Goal: Find contact information: Find contact information

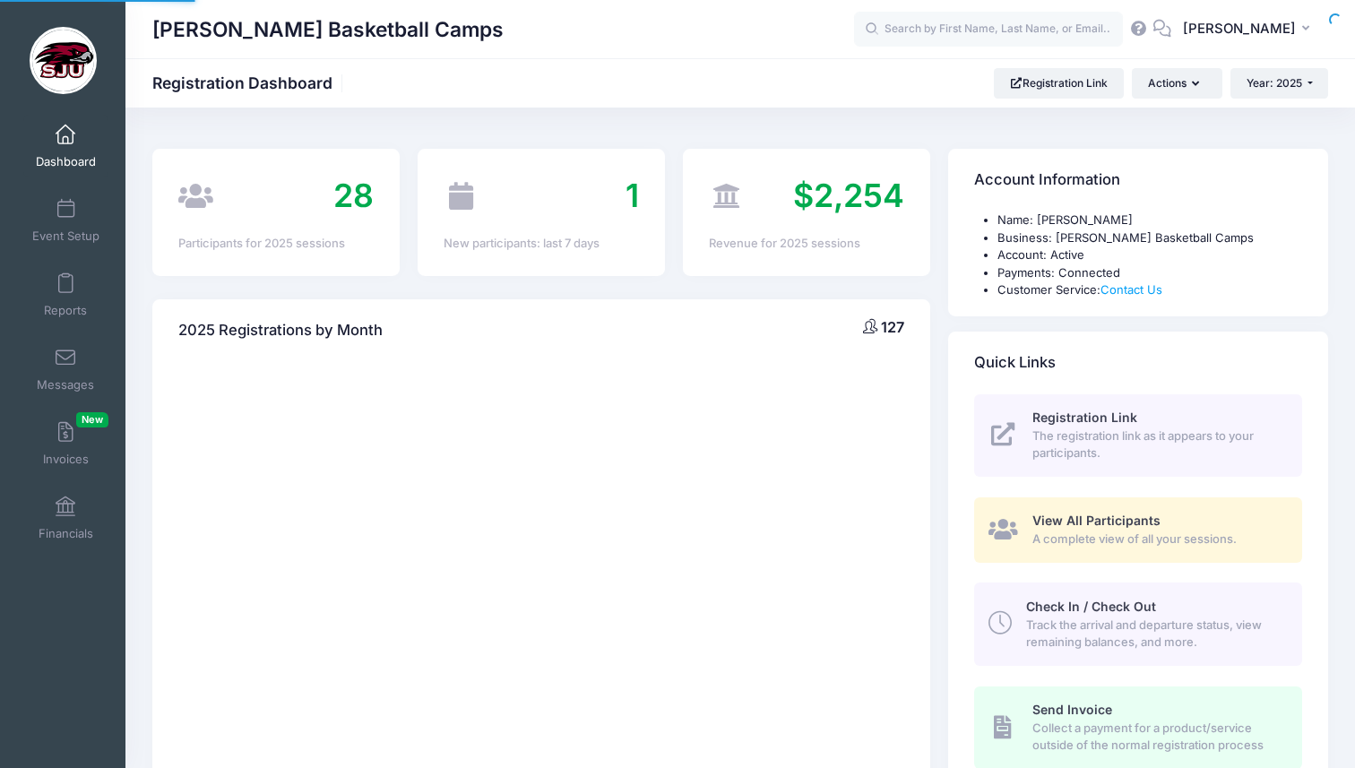
select select
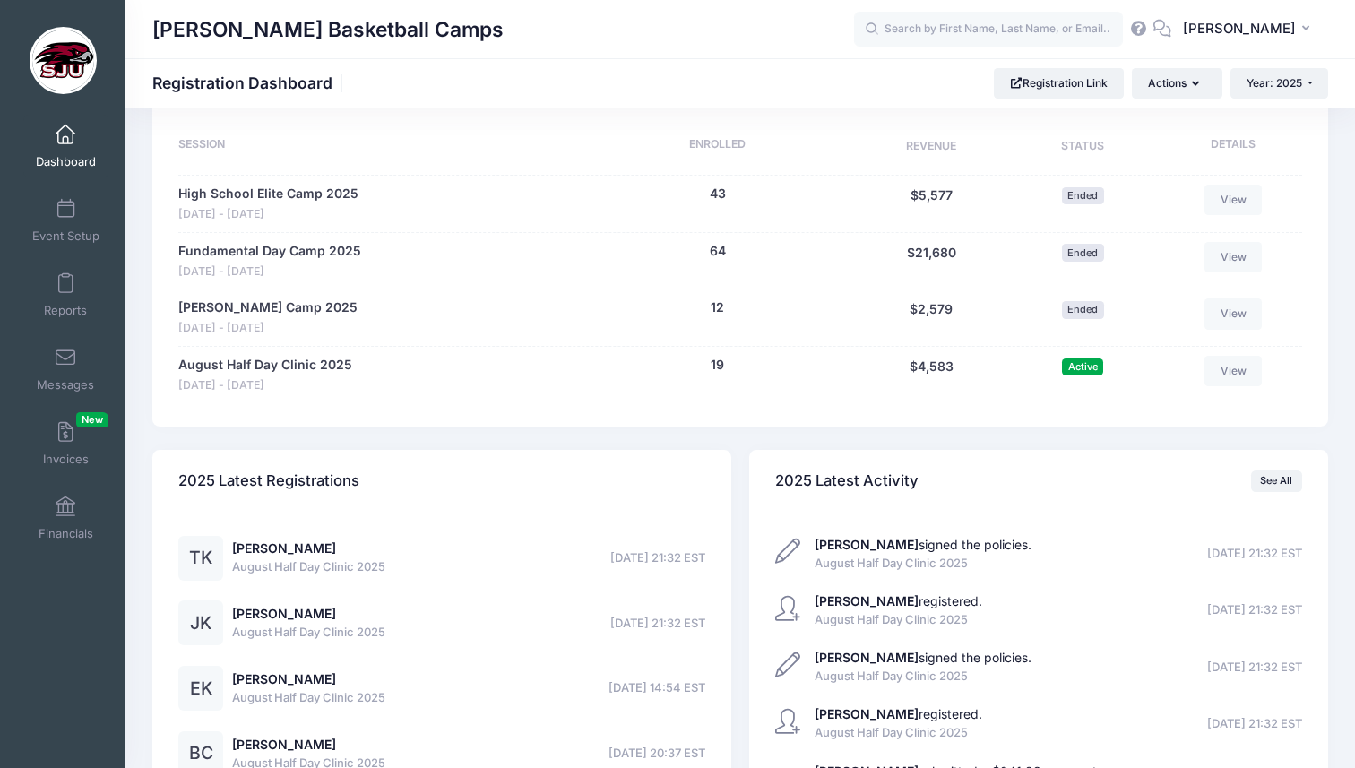
scroll to position [863, 0]
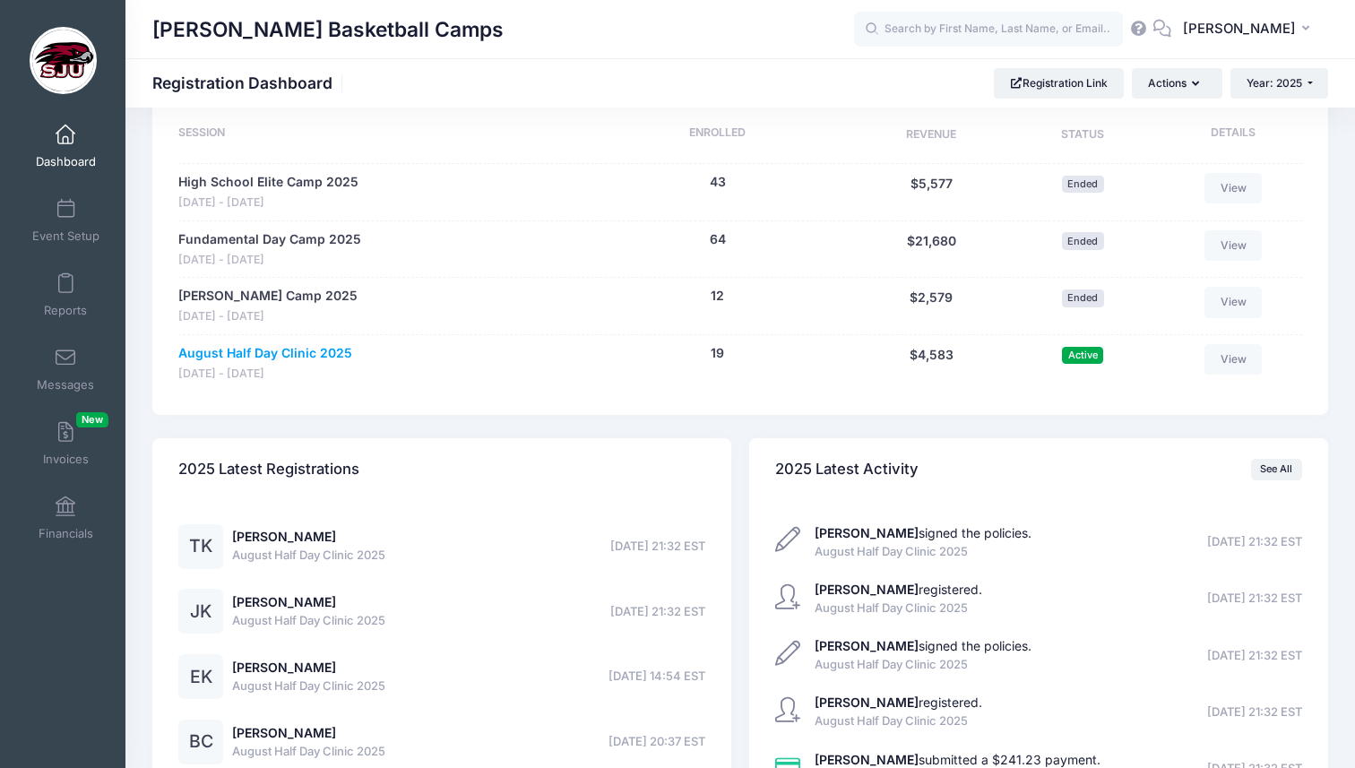
click at [294, 357] on link "August Half Day Clinic 2025" at bounding box center [265, 353] width 174 height 19
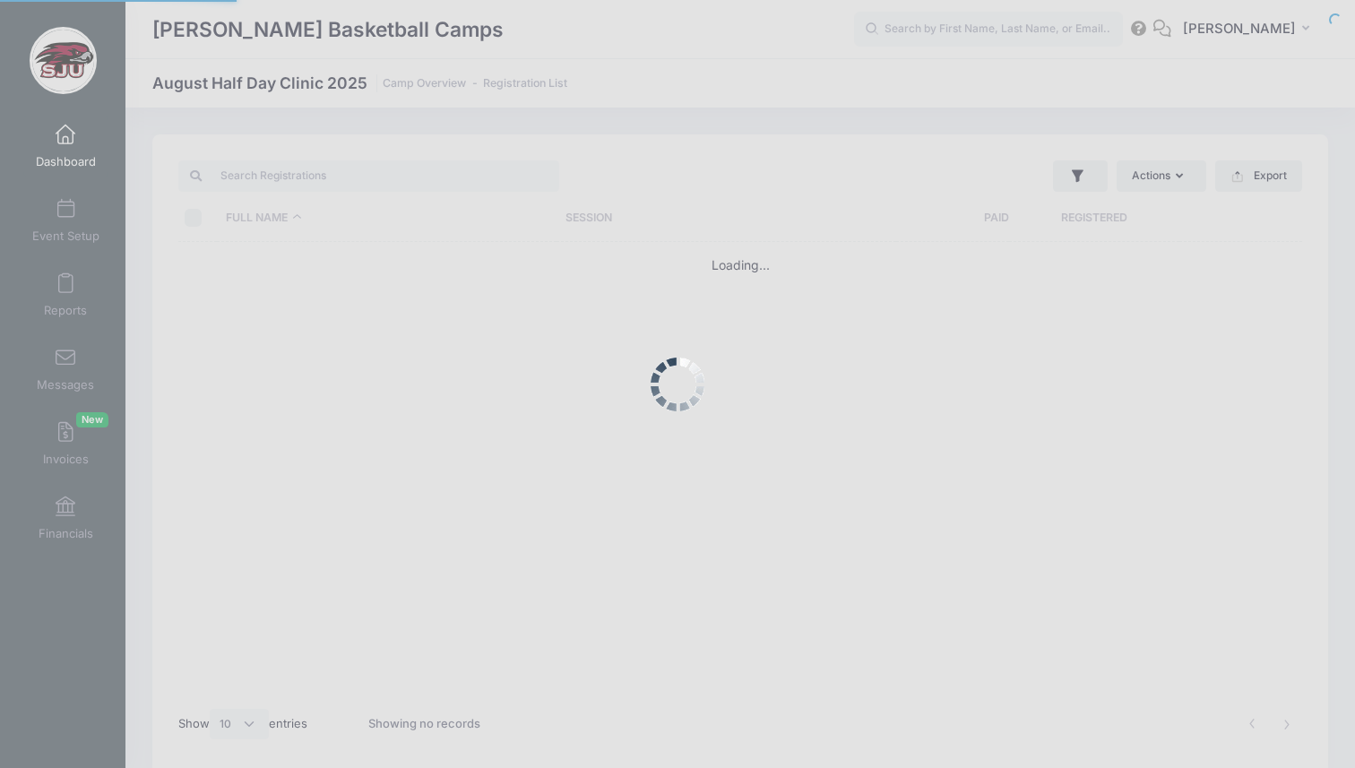
select select "10"
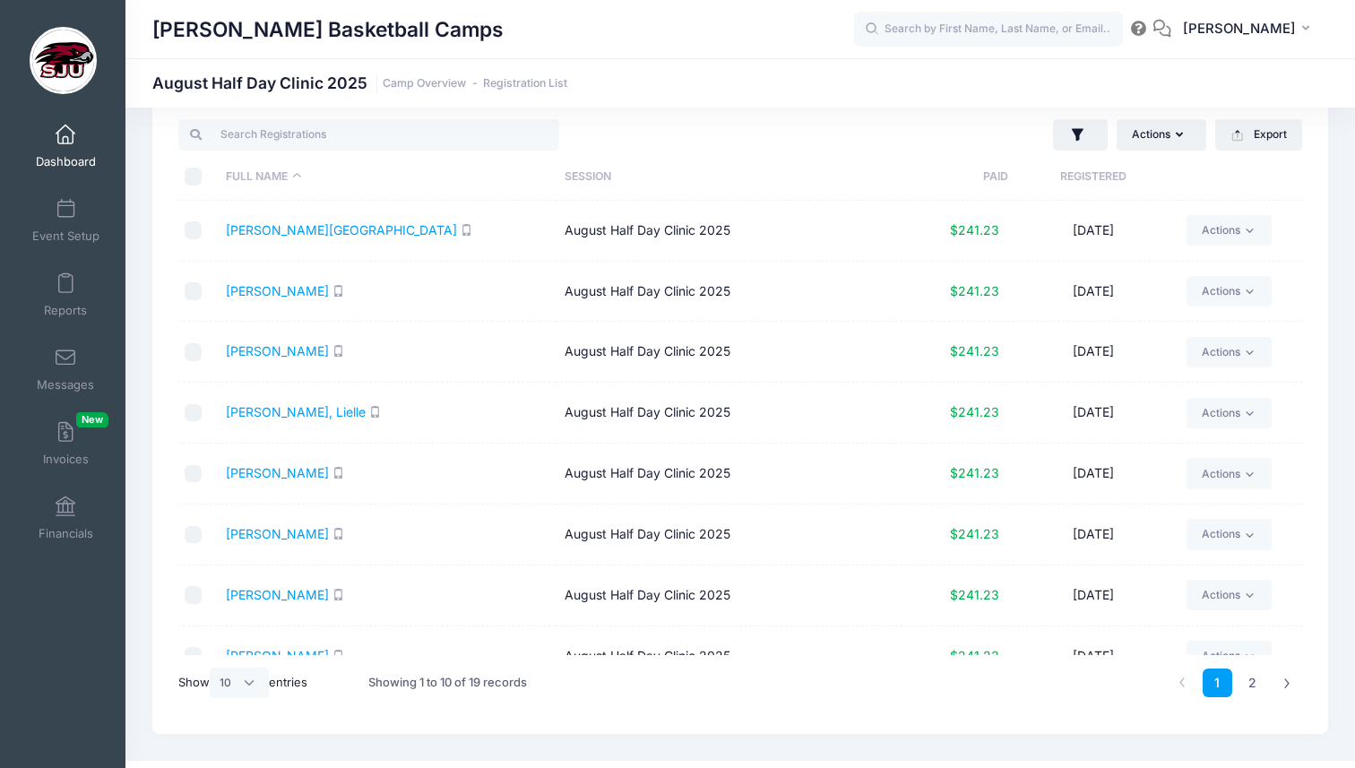
scroll to position [152, 0]
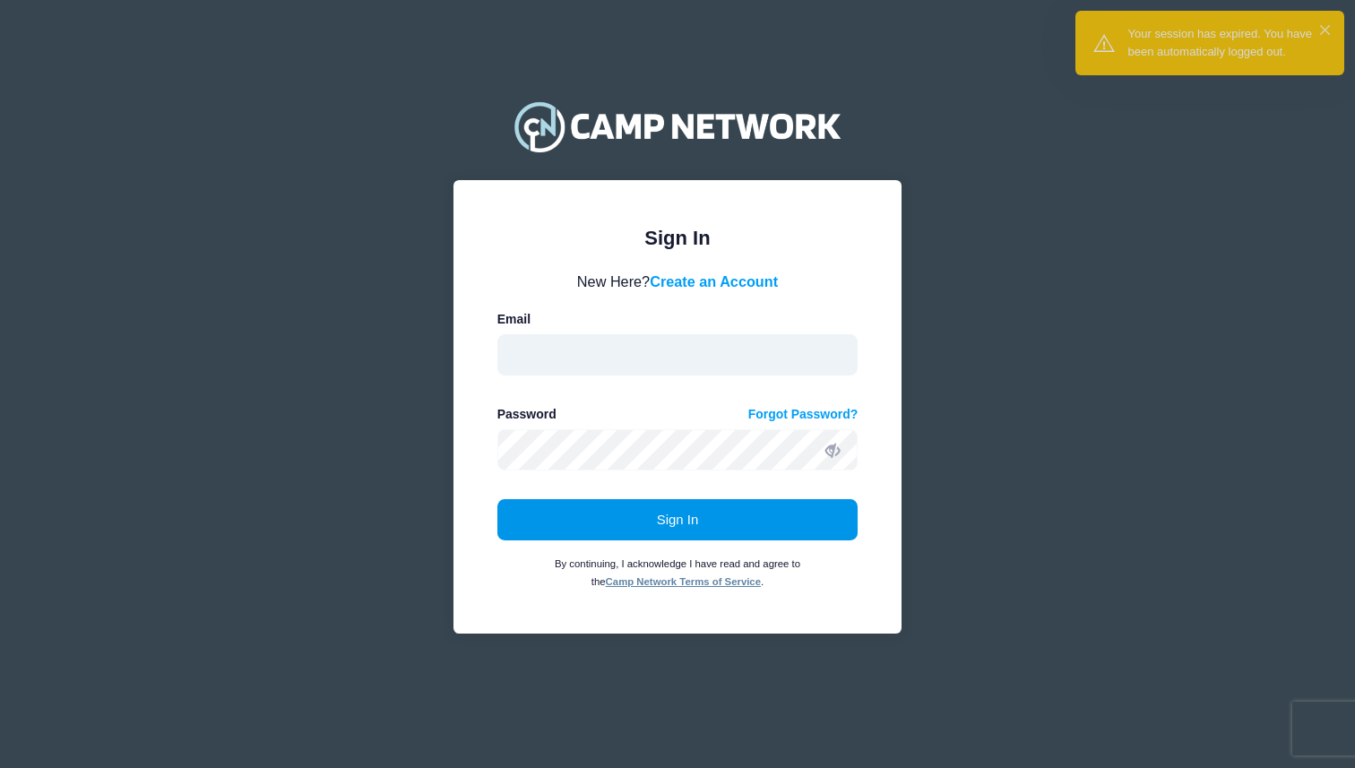
type input "cgriffin@sju.edu"
click at [647, 526] on button "Sign In" at bounding box center [678, 519] width 361 height 41
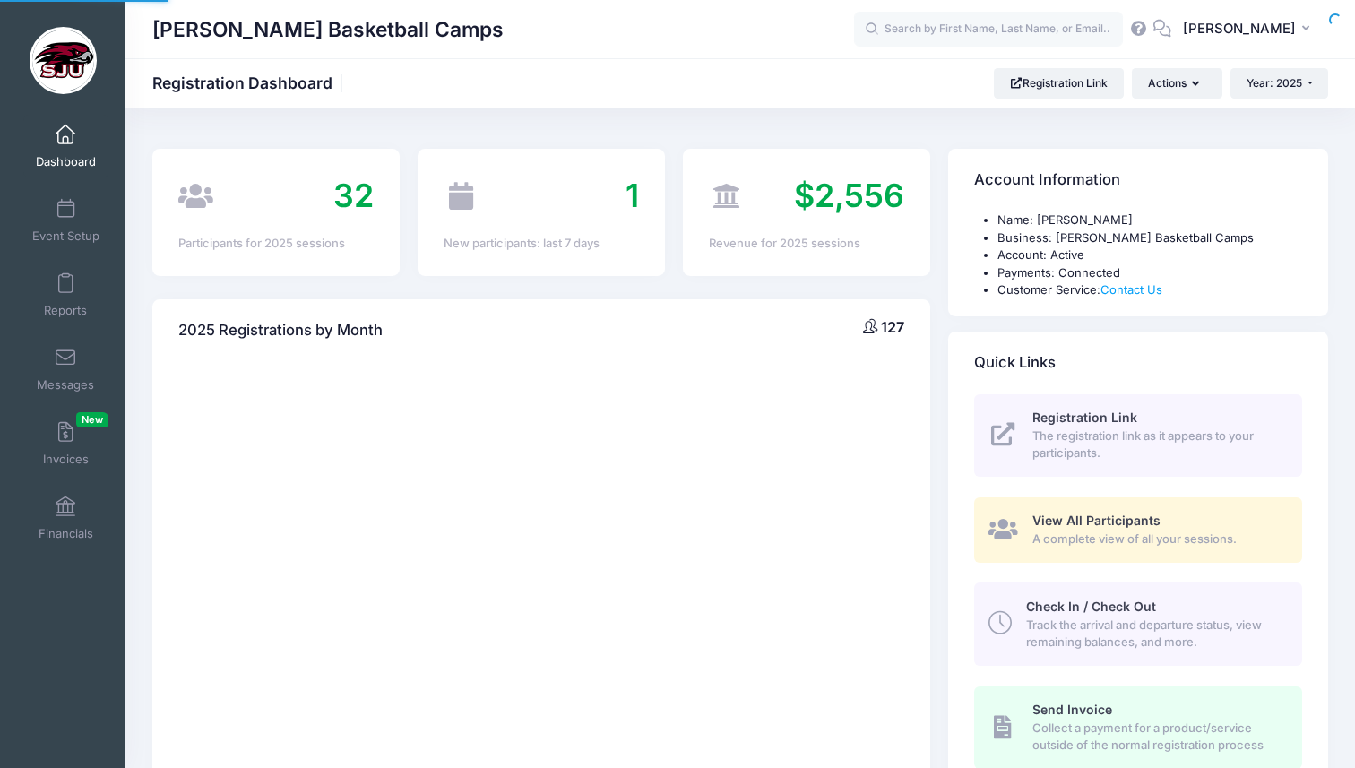
select select
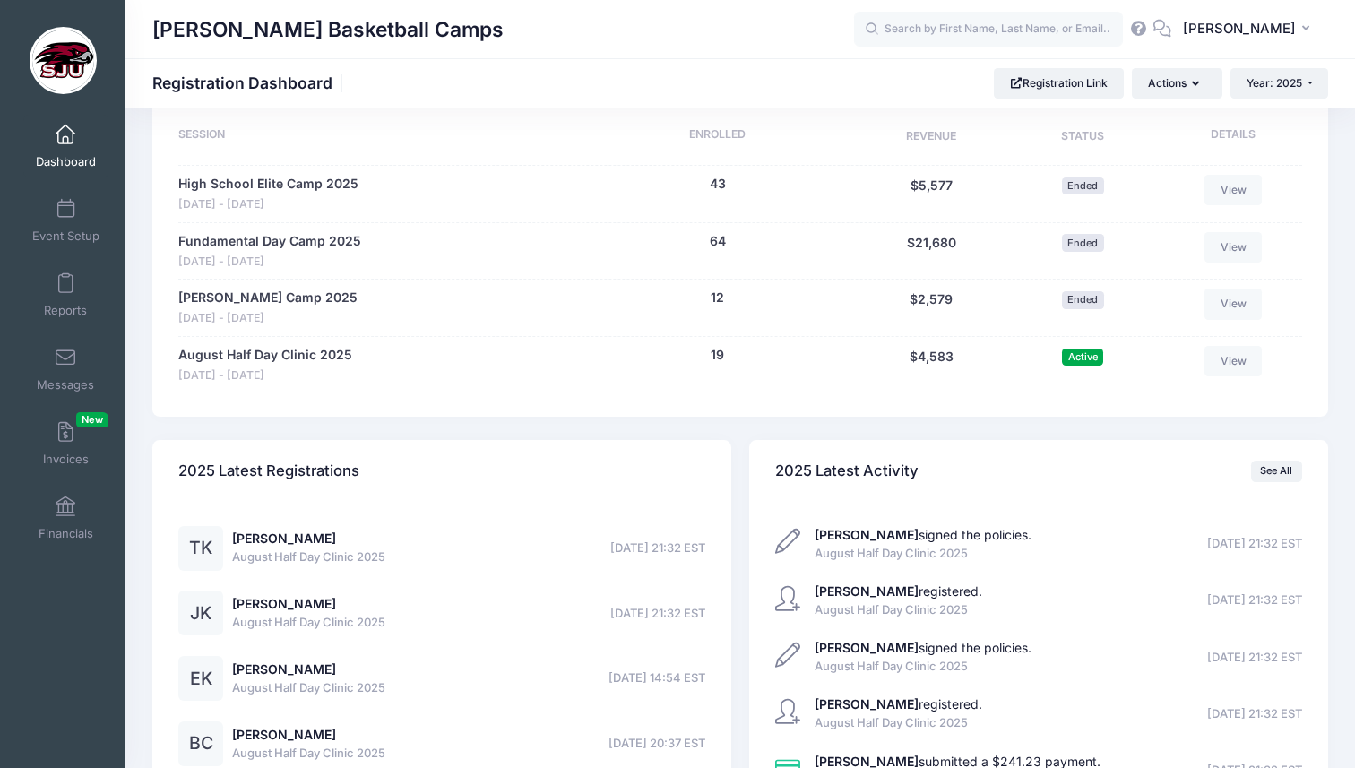
scroll to position [900, 0]
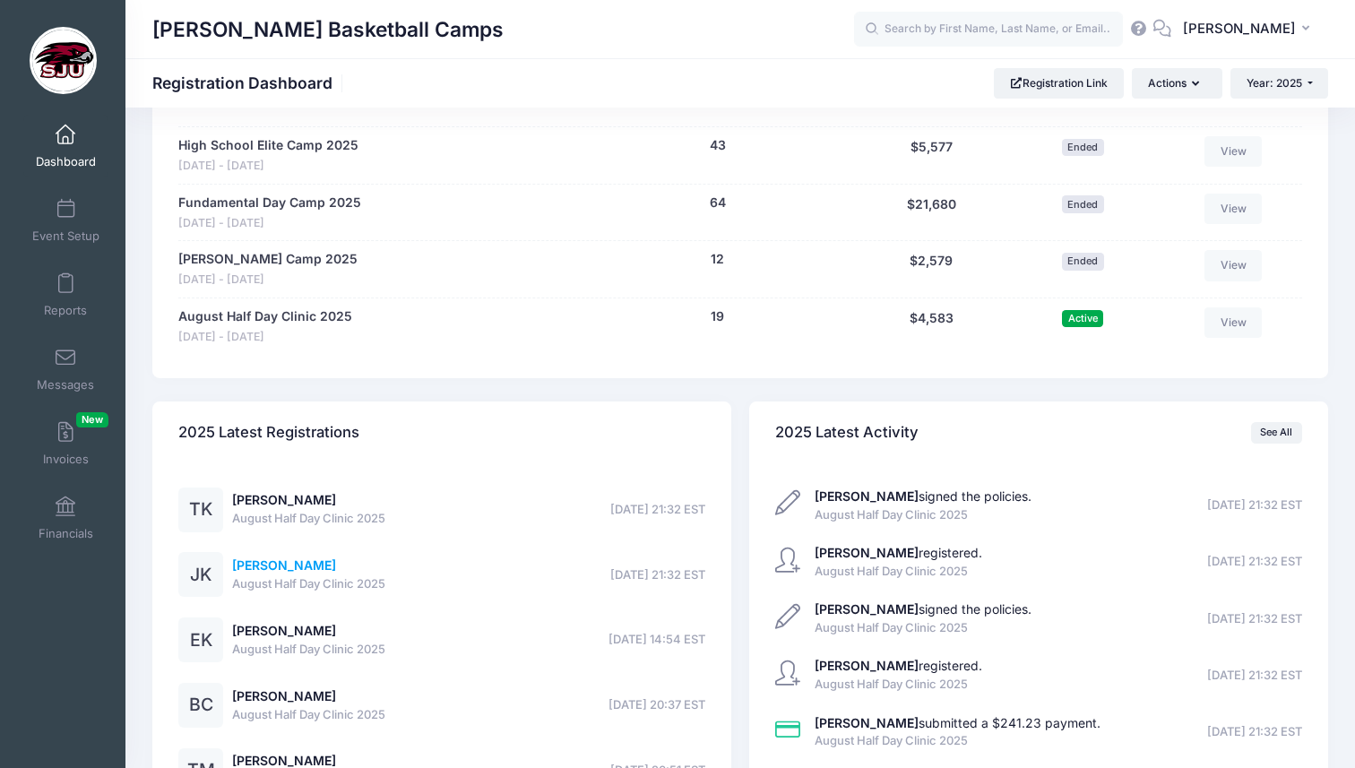
click at [295, 564] on link "[PERSON_NAME]" at bounding box center [284, 565] width 104 height 15
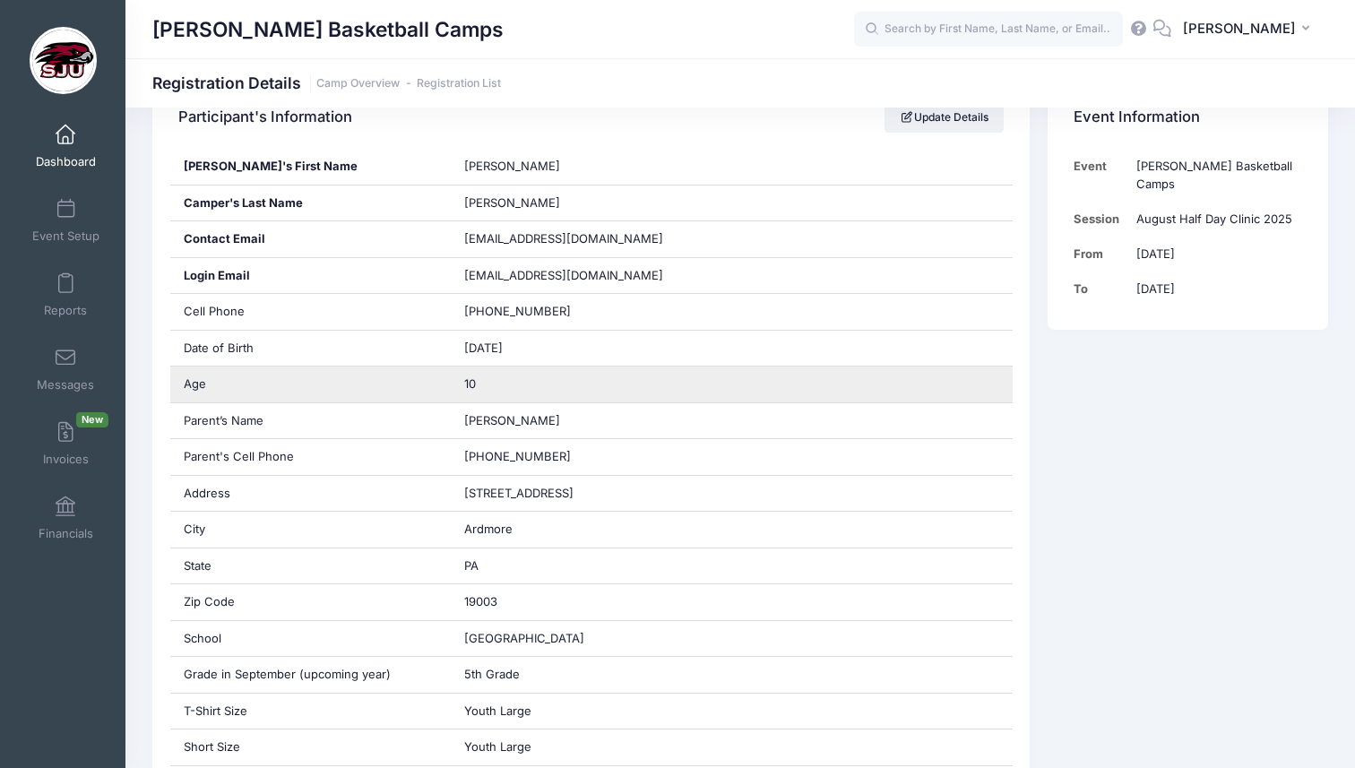
scroll to position [387, 0]
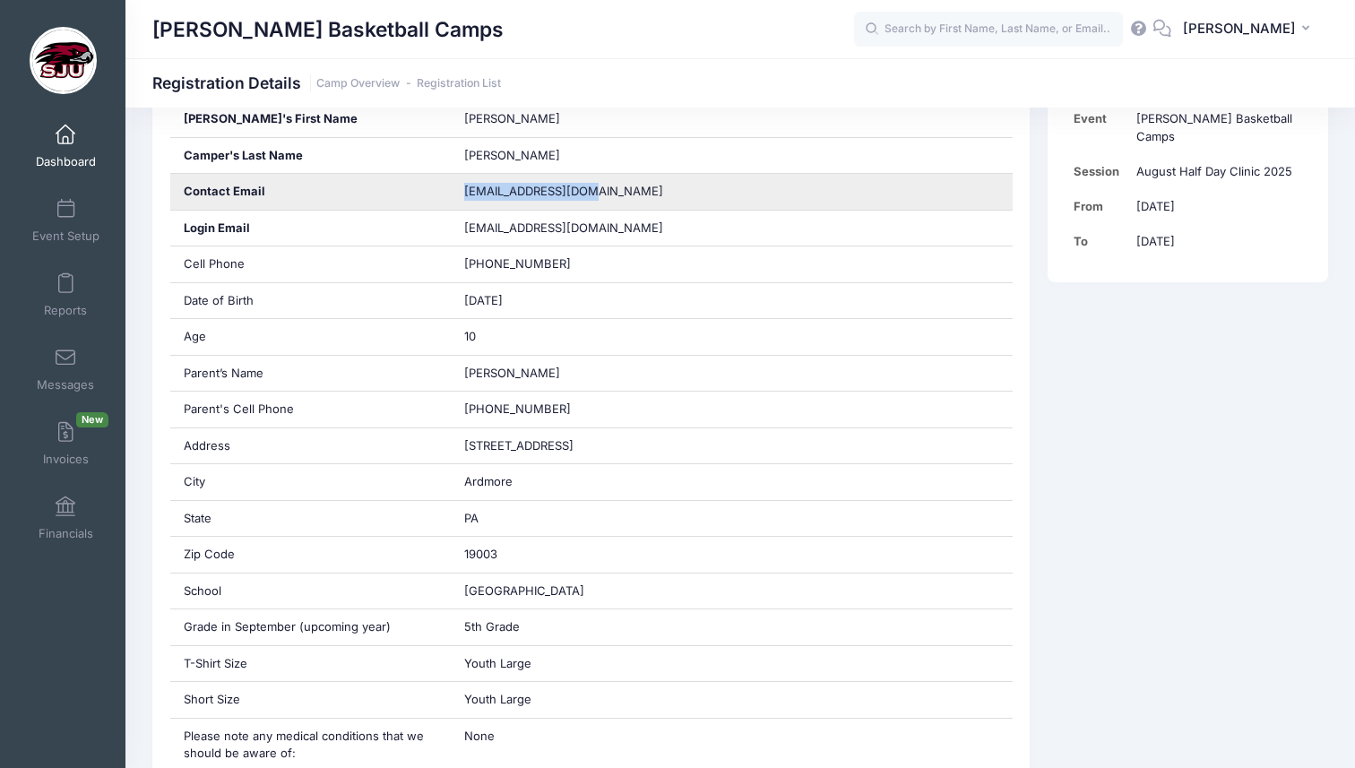
drag, startPoint x: 596, startPoint y: 194, endPoint x: 467, endPoint y: 180, distance: 129.8
click at [467, 180] on div "kwkrimmel@gmail.com" at bounding box center [732, 192] width 562 height 36
copy span "kwkrimmel@gmail.com"
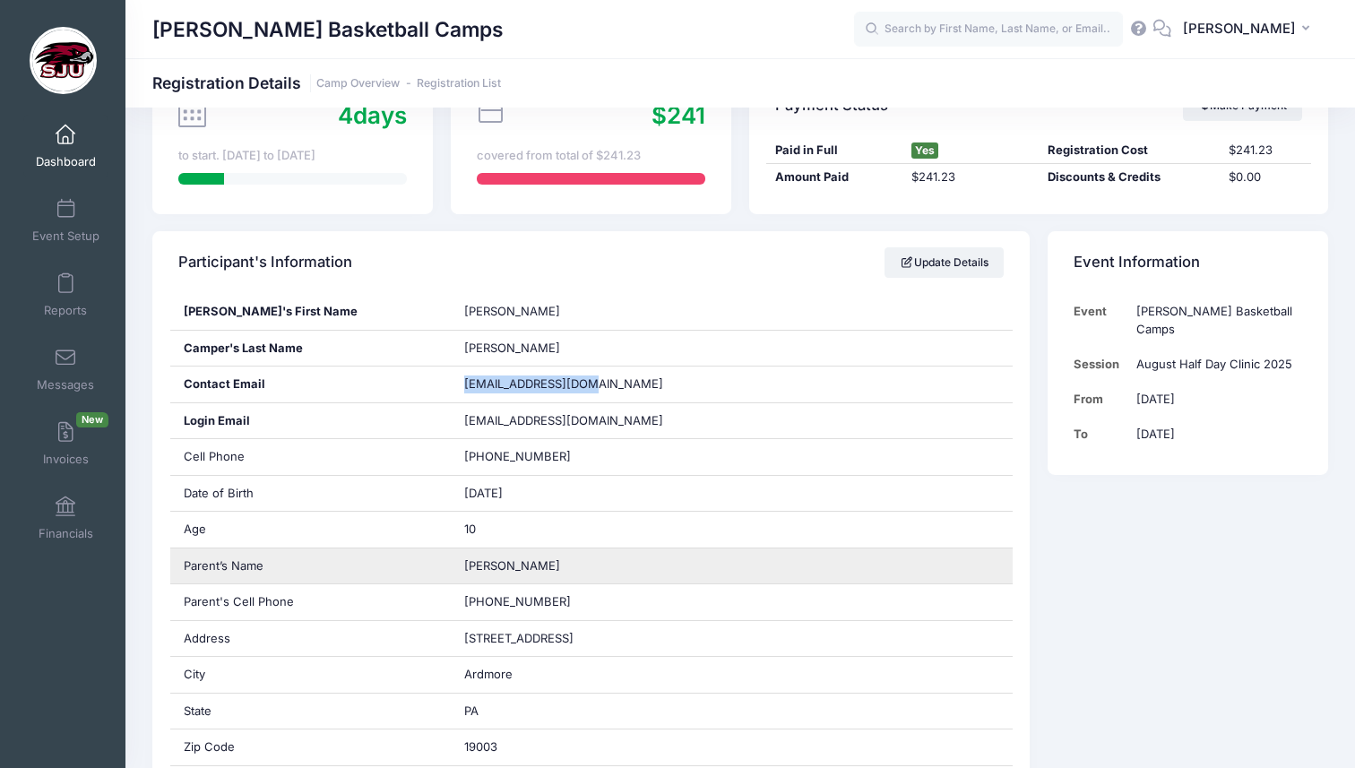
scroll to position [0, 0]
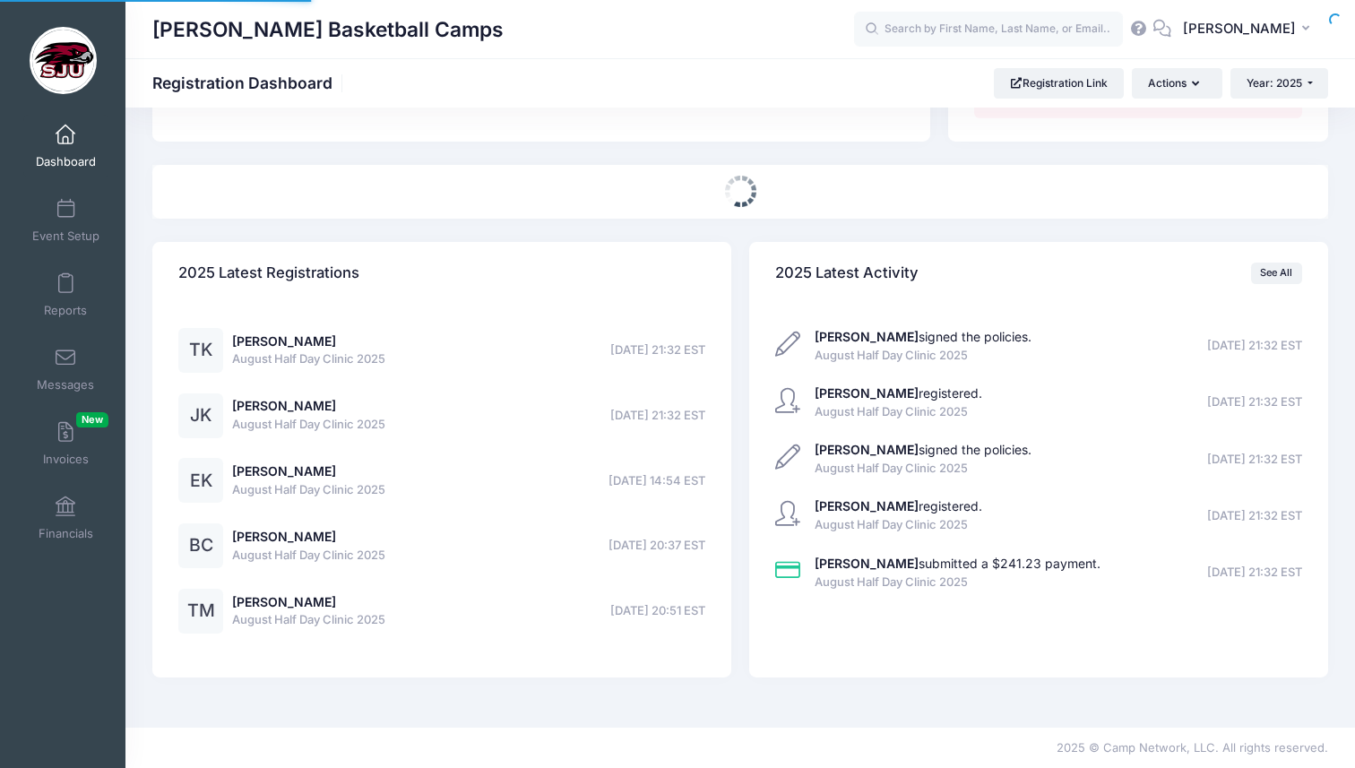
select select
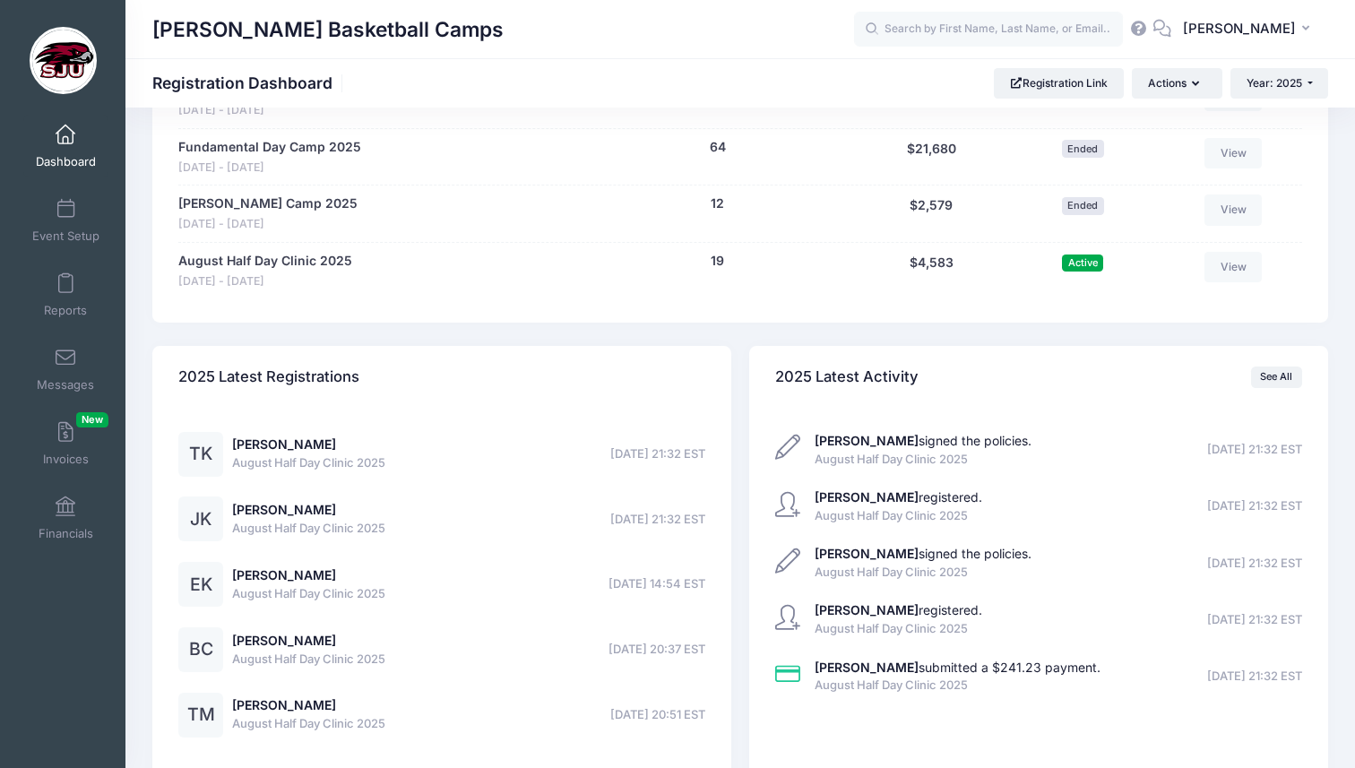
scroll to position [957, 0]
click at [307, 443] on link "[PERSON_NAME]" at bounding box center [284, 442] width 104 height 15
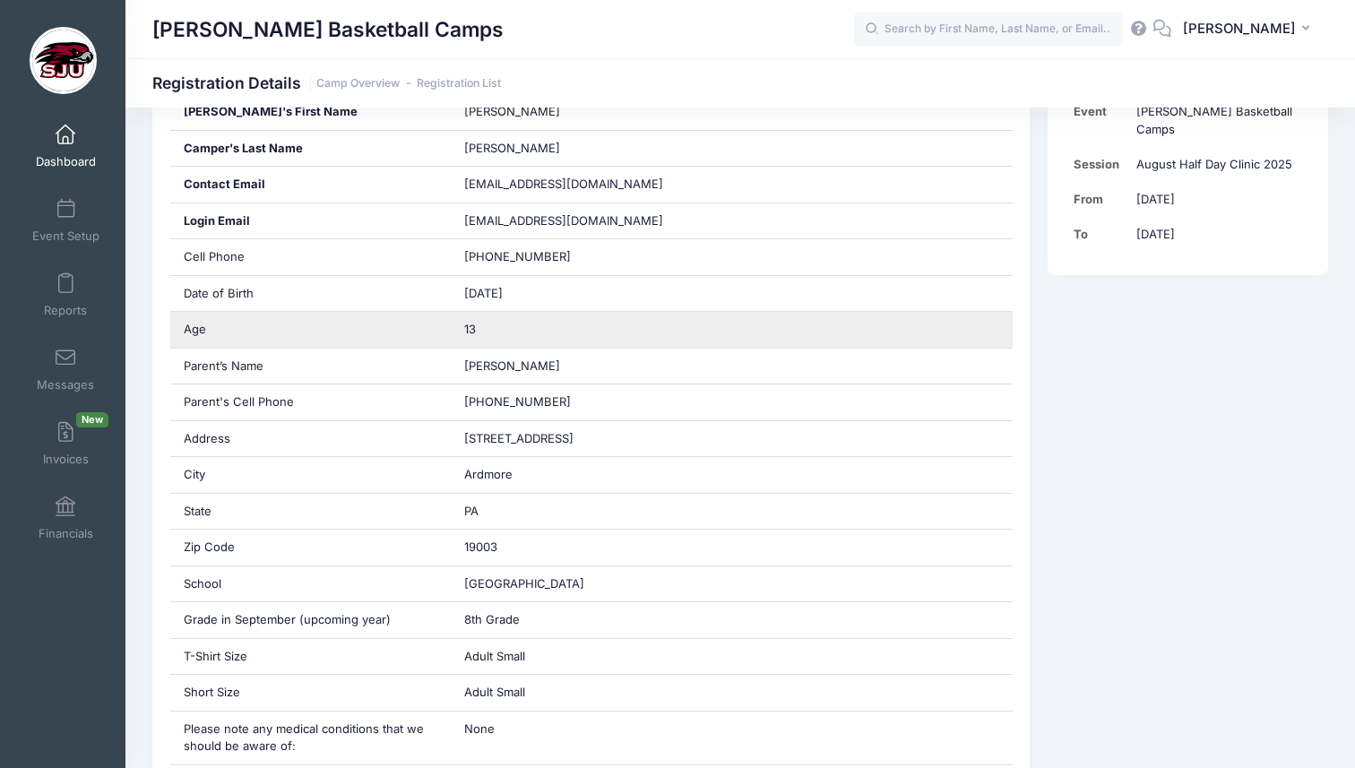
scroll to position [397, 0]
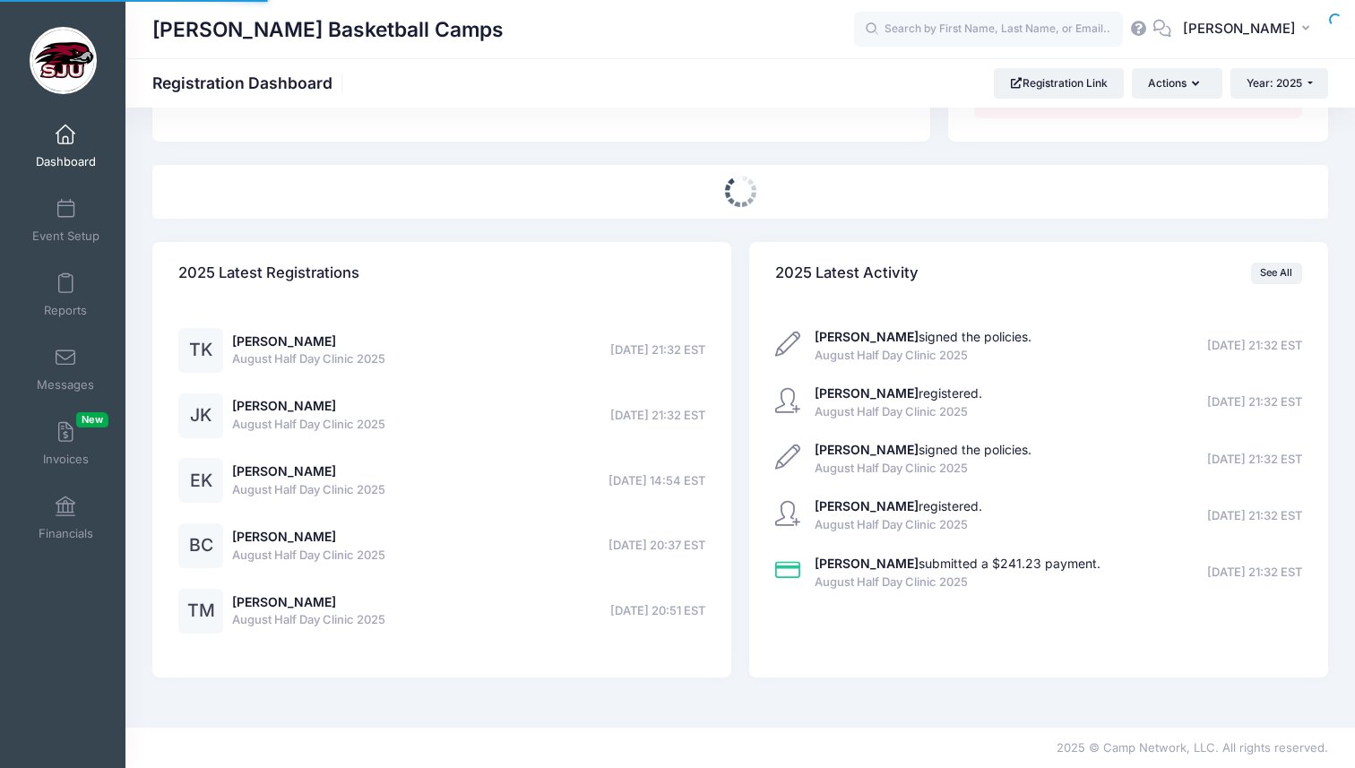
select select
